Goal: Find specific page/section: Find specific page/section

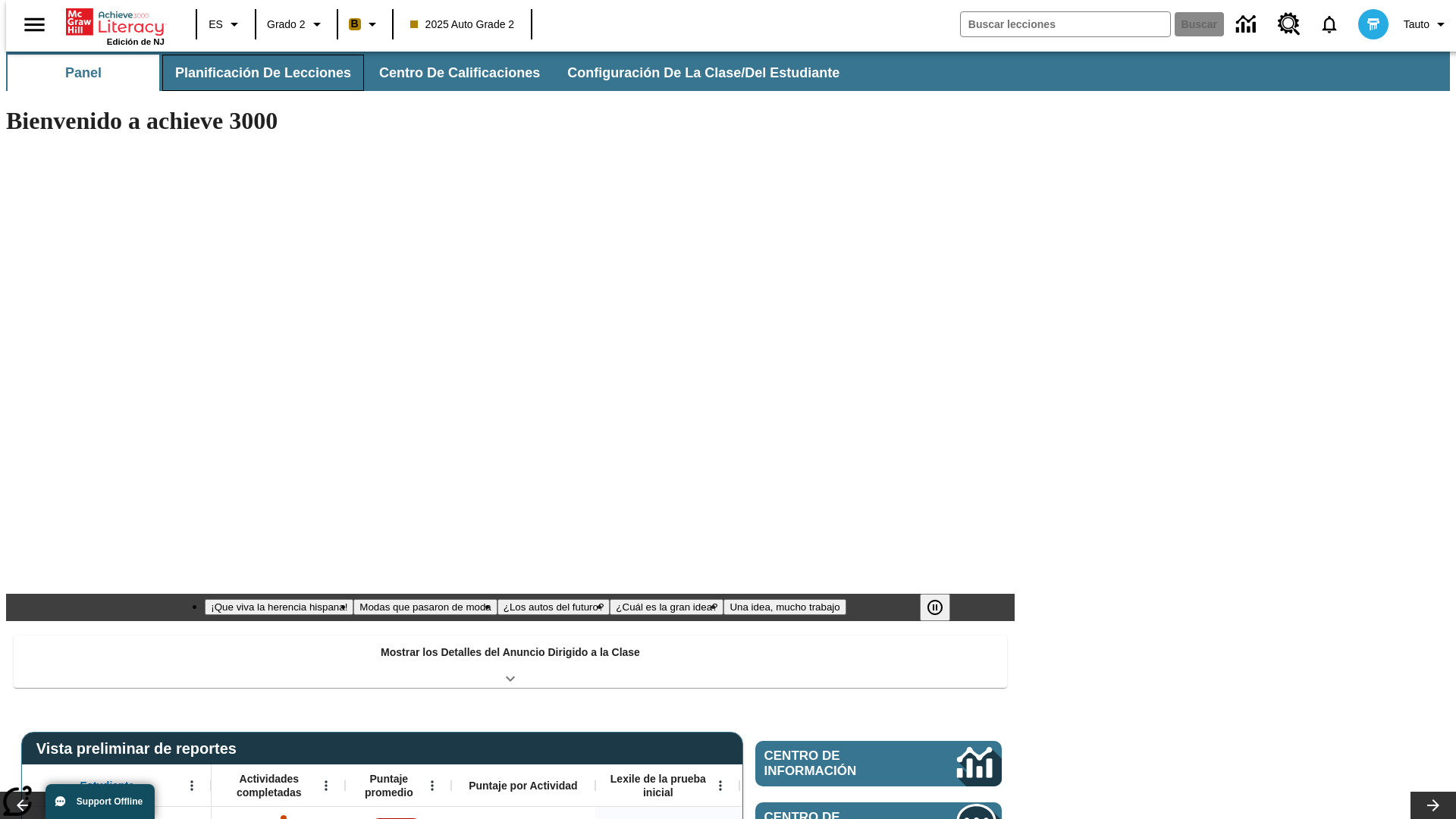
click at [254, 73] on button "Planificación de lecciones" at bounding box center [263, 72] width 202 height 36
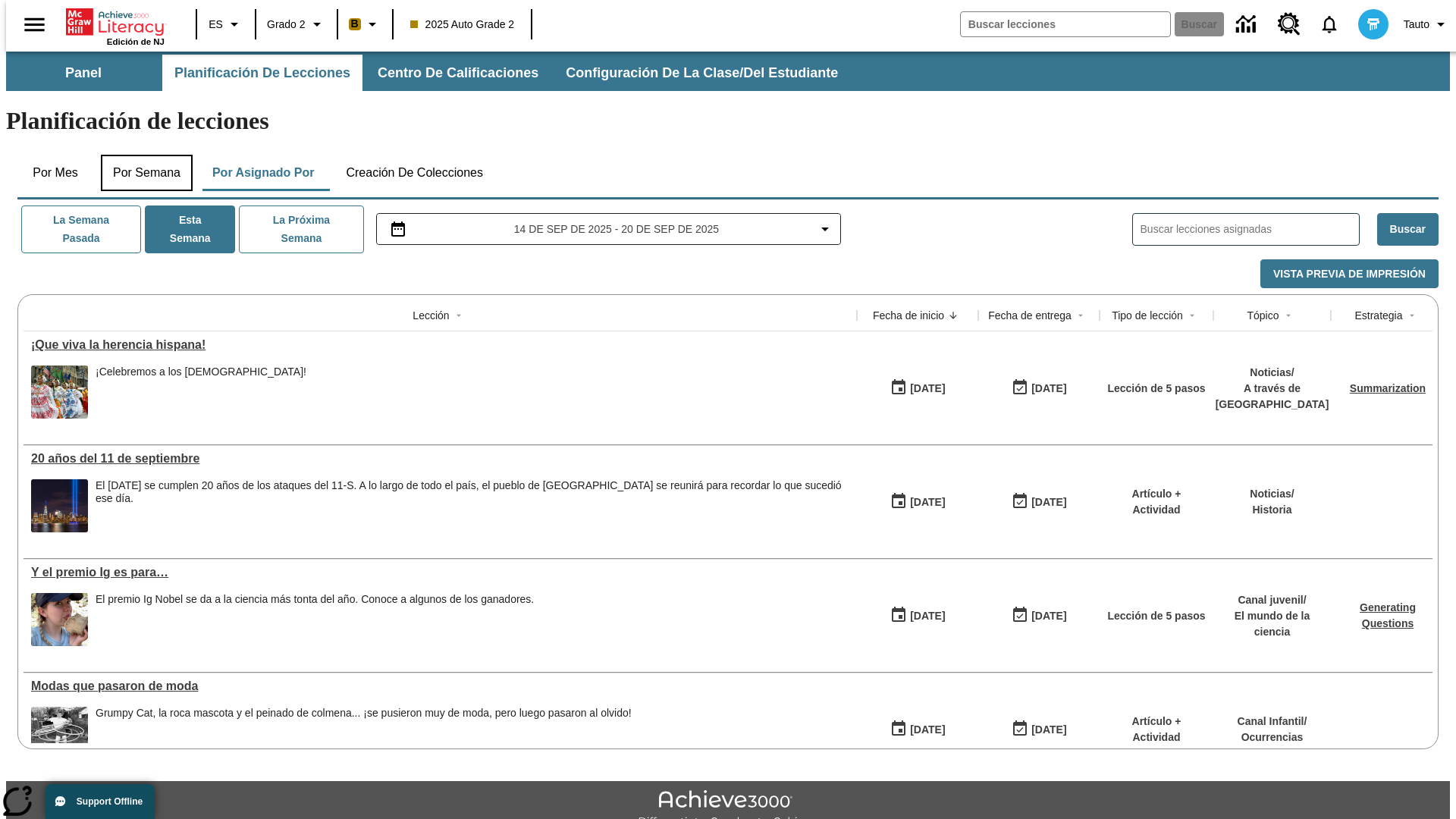
click at [142, 155] on button "Por semana" at bounding box center [146, 172] width 92 height 36
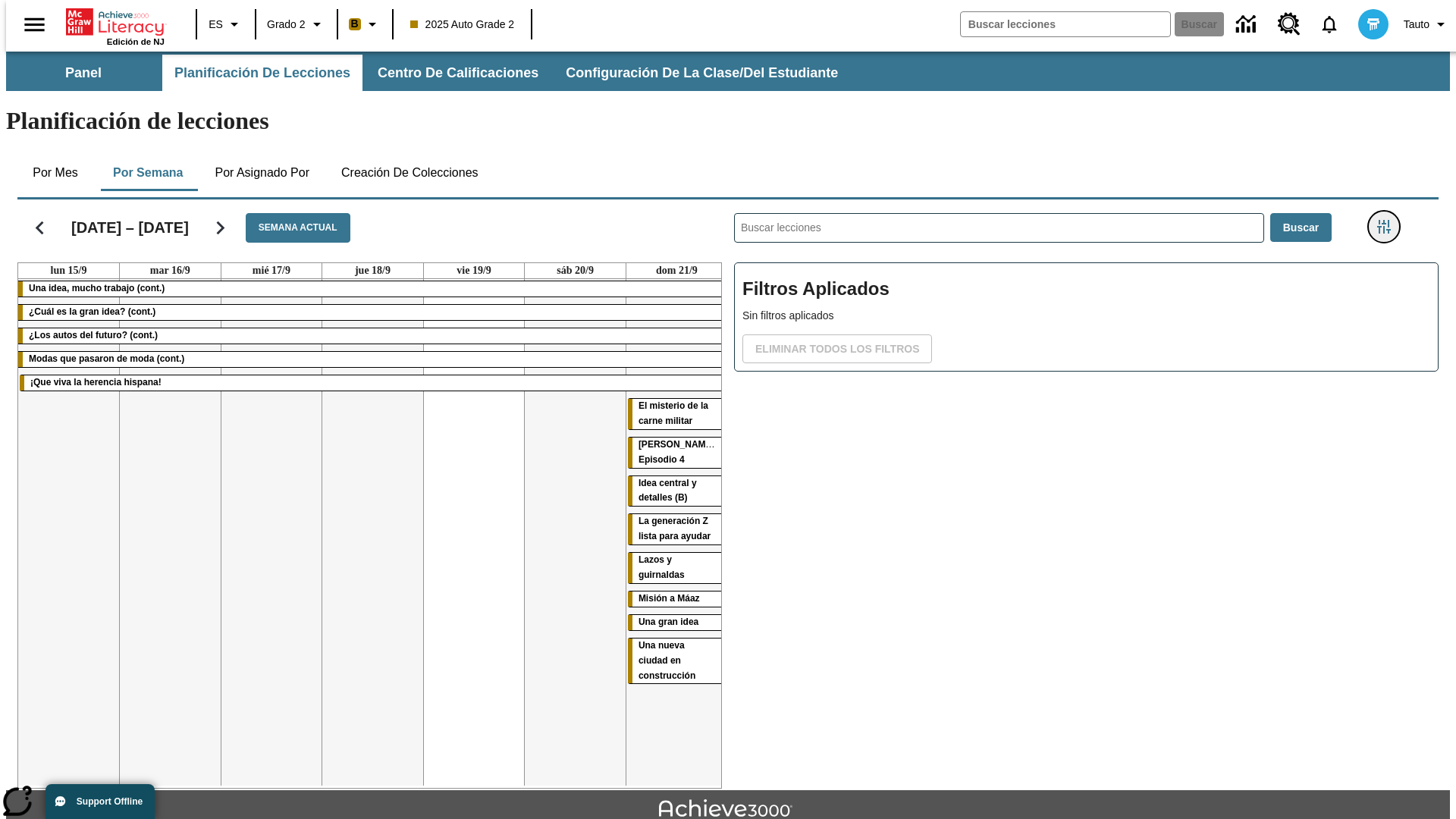
click at [1389, 220] on icon "Menú lateral de filtros" at bounding box center [1384, 227] width 13 height 13
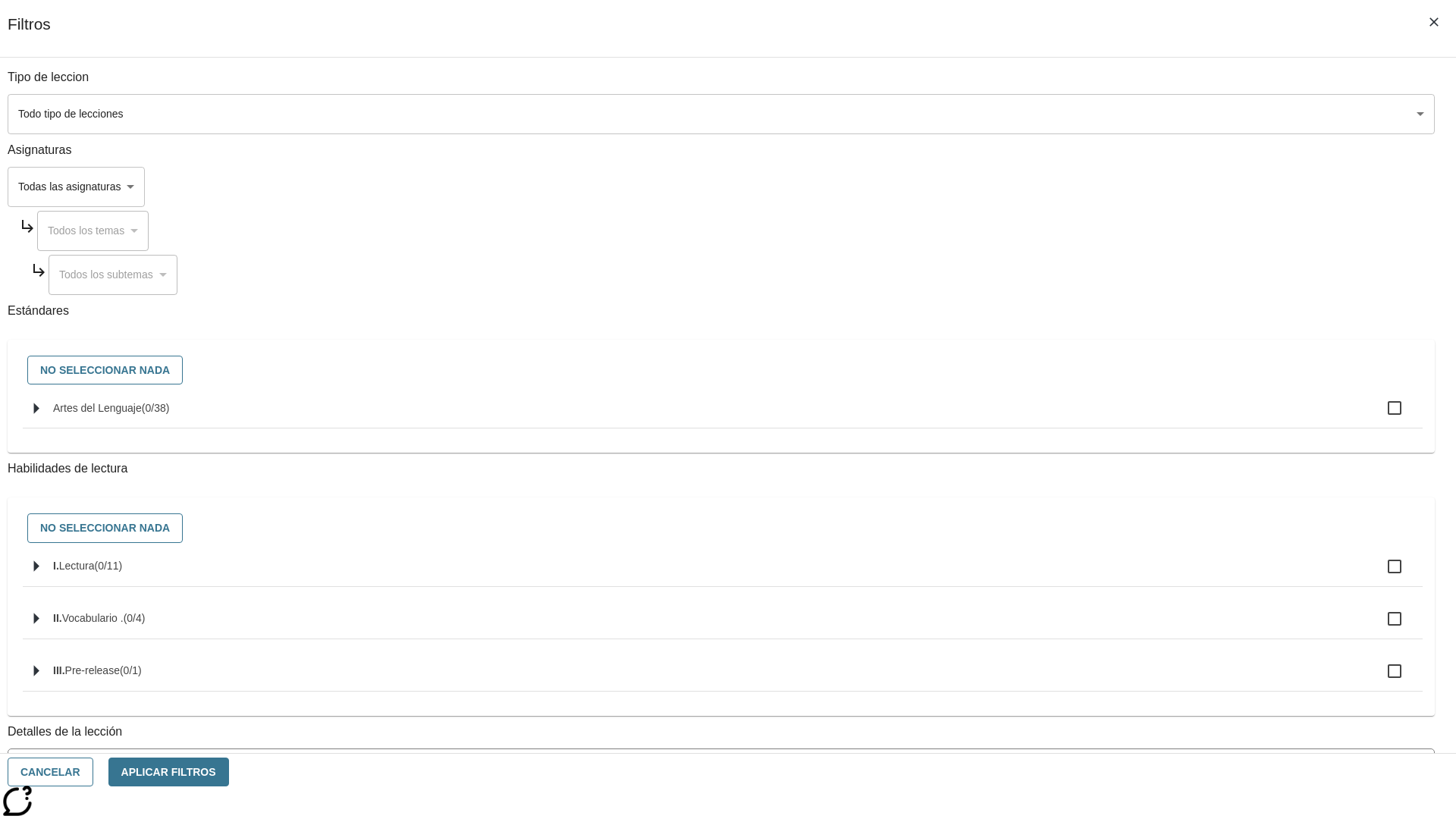
click at [1092, 685] on body "Saltar al contenido principal Edición de NJ ES Grado 2 B 2025 Auto Grade 2 Busc…" at bounding box center [727, 469] width 1443 height 837
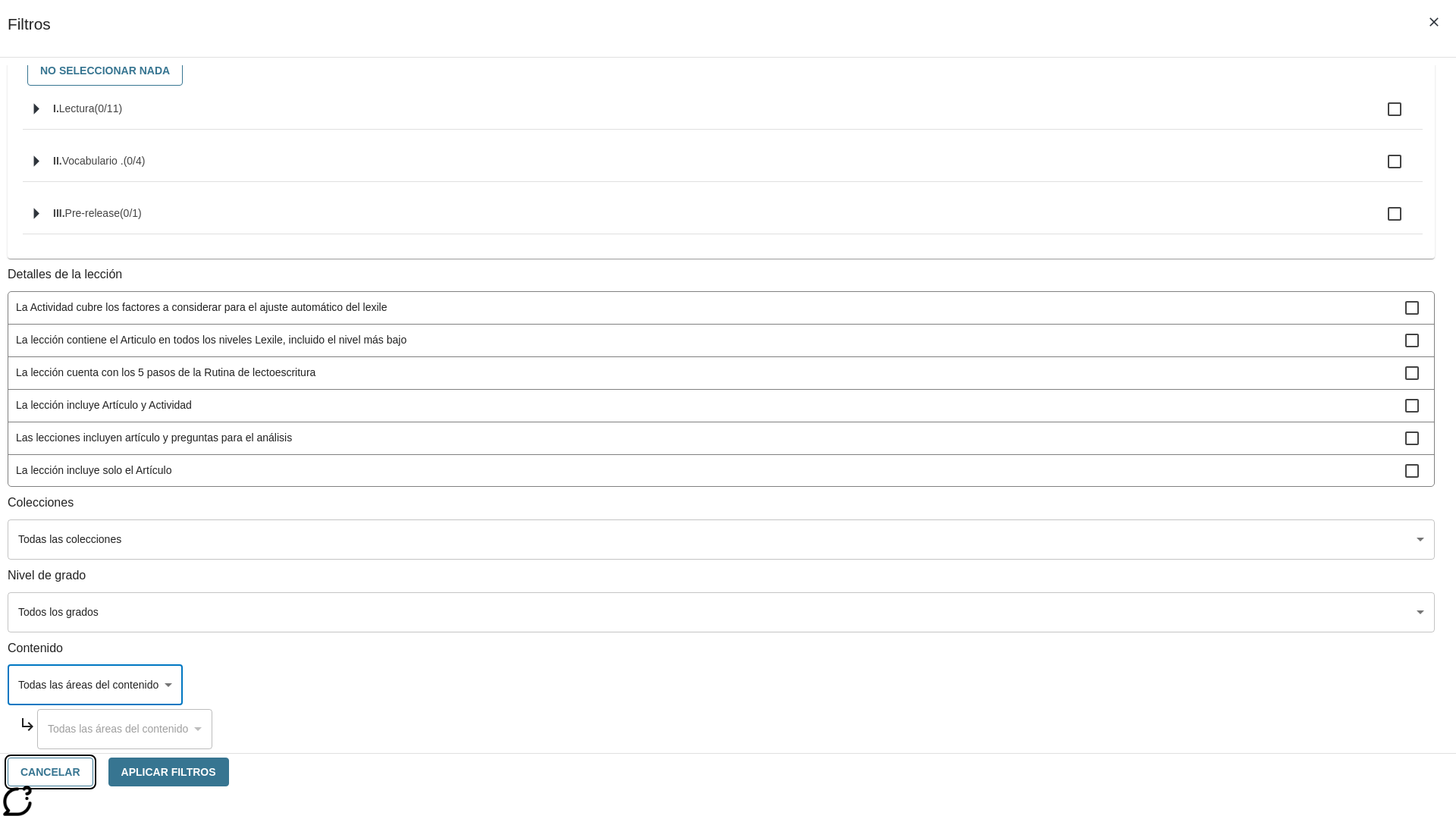
click at [93, 772] on button "Cancelar" at bounding box center [50, 772] width 86 height 29
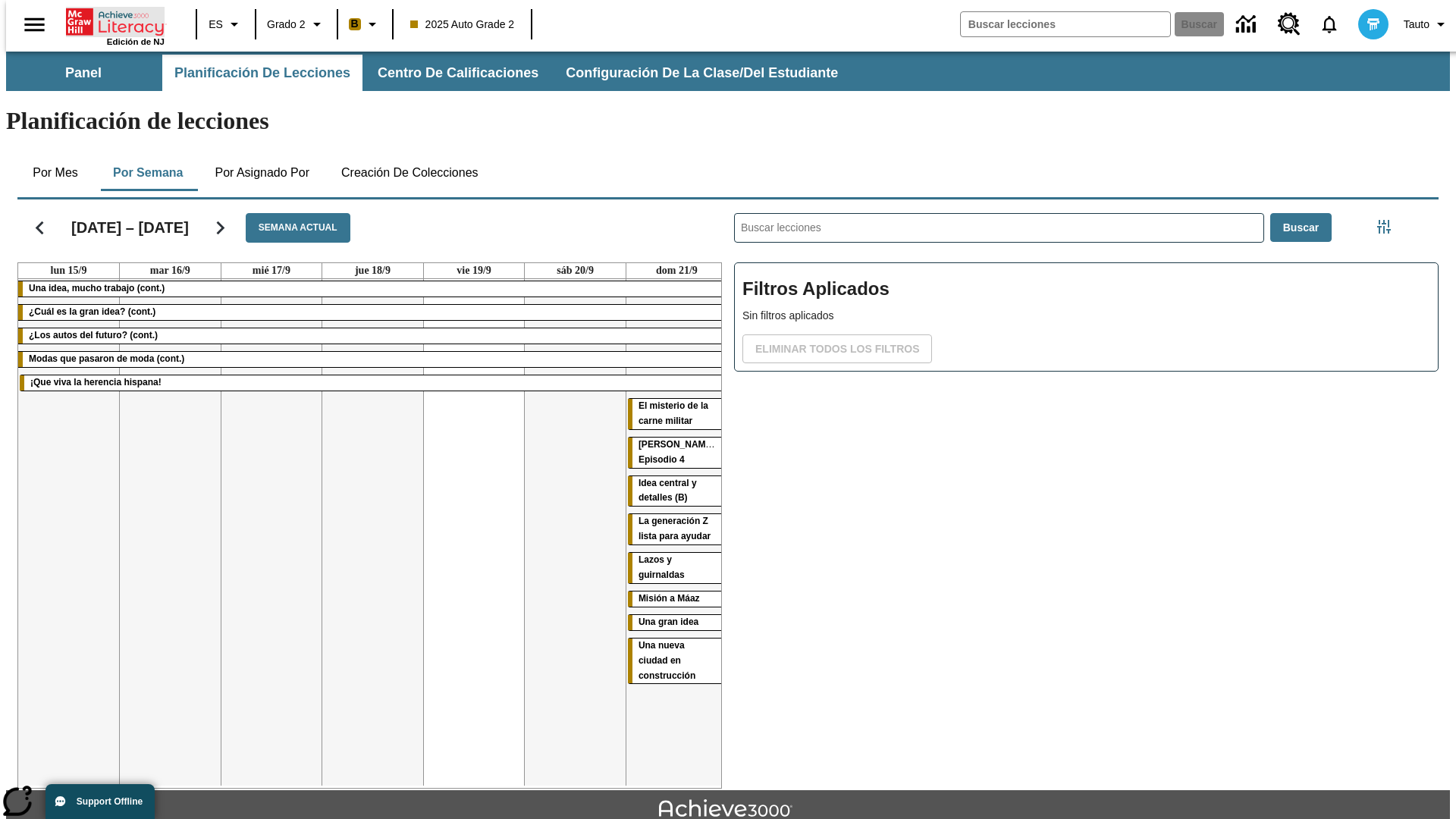
click at [109, 20] on icon "Portada" at bounding box center [116, 22] width 101 height 30
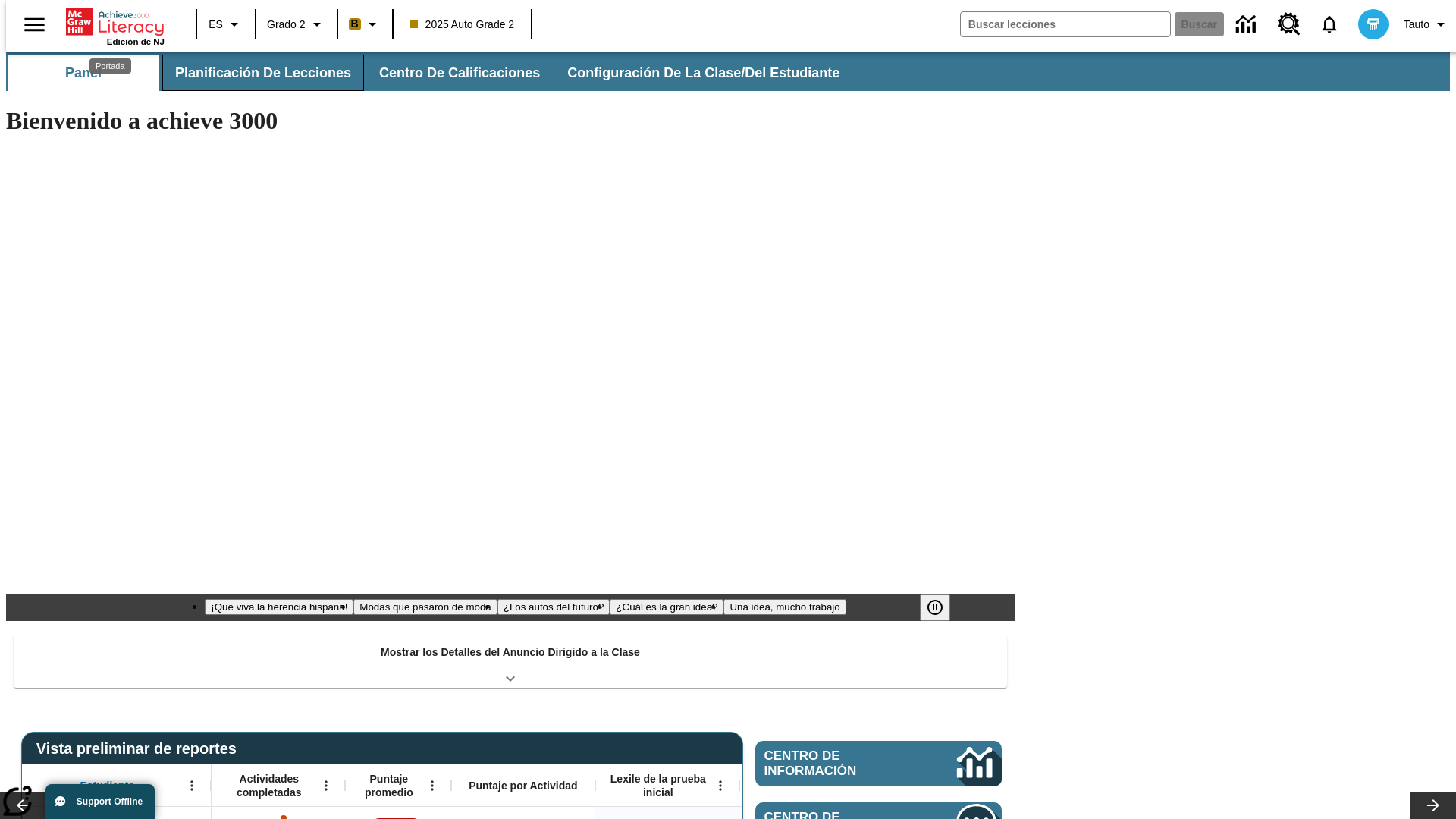
click at [254, 73] on button "Planificación de lecciones" at bounding box center [263, 72] width 202 height 36
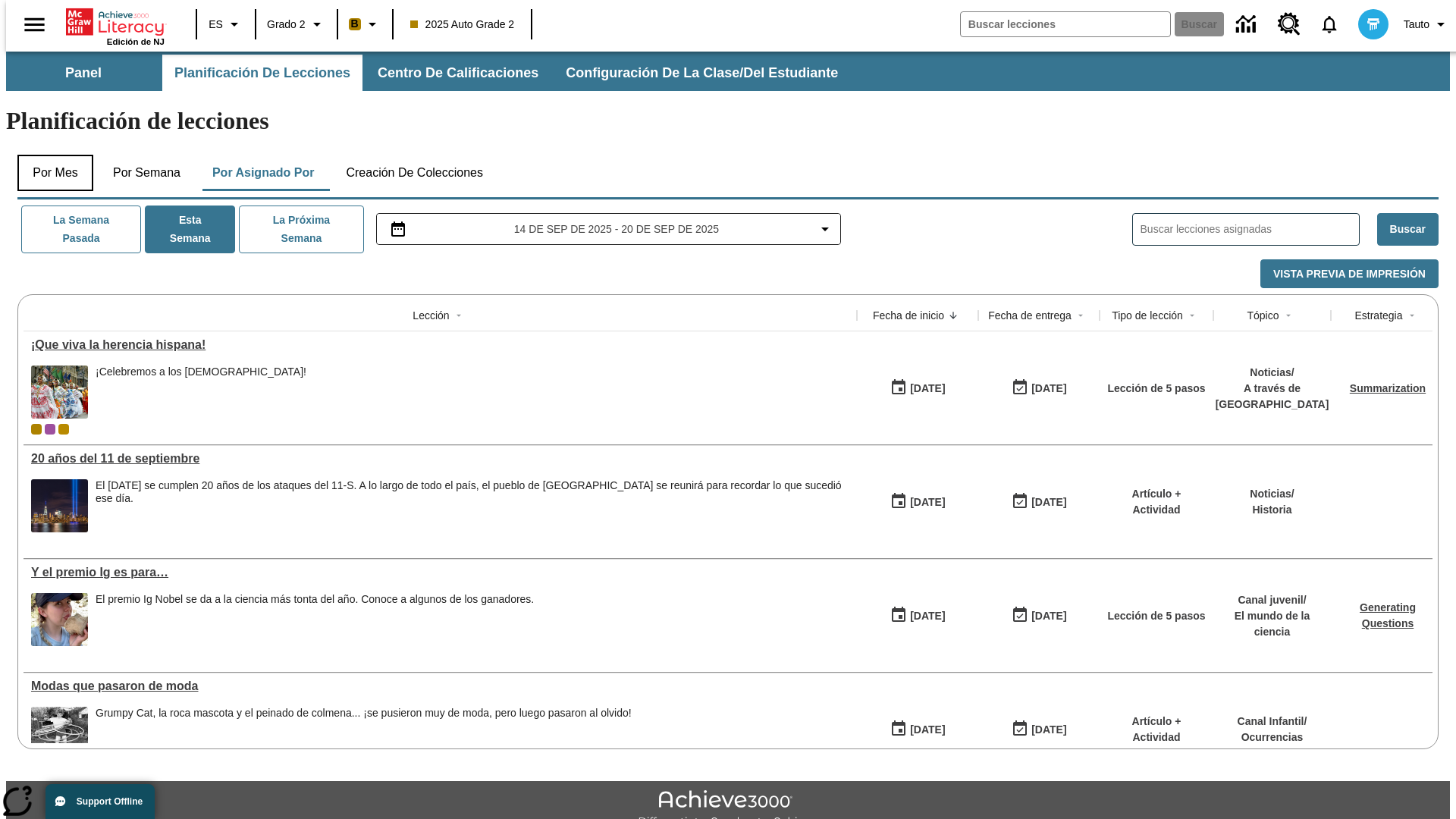
click at [50, 155] on button "Por mes" at bounding box center [55, 172] width 76 height 36
